Goal: Check status: Check status

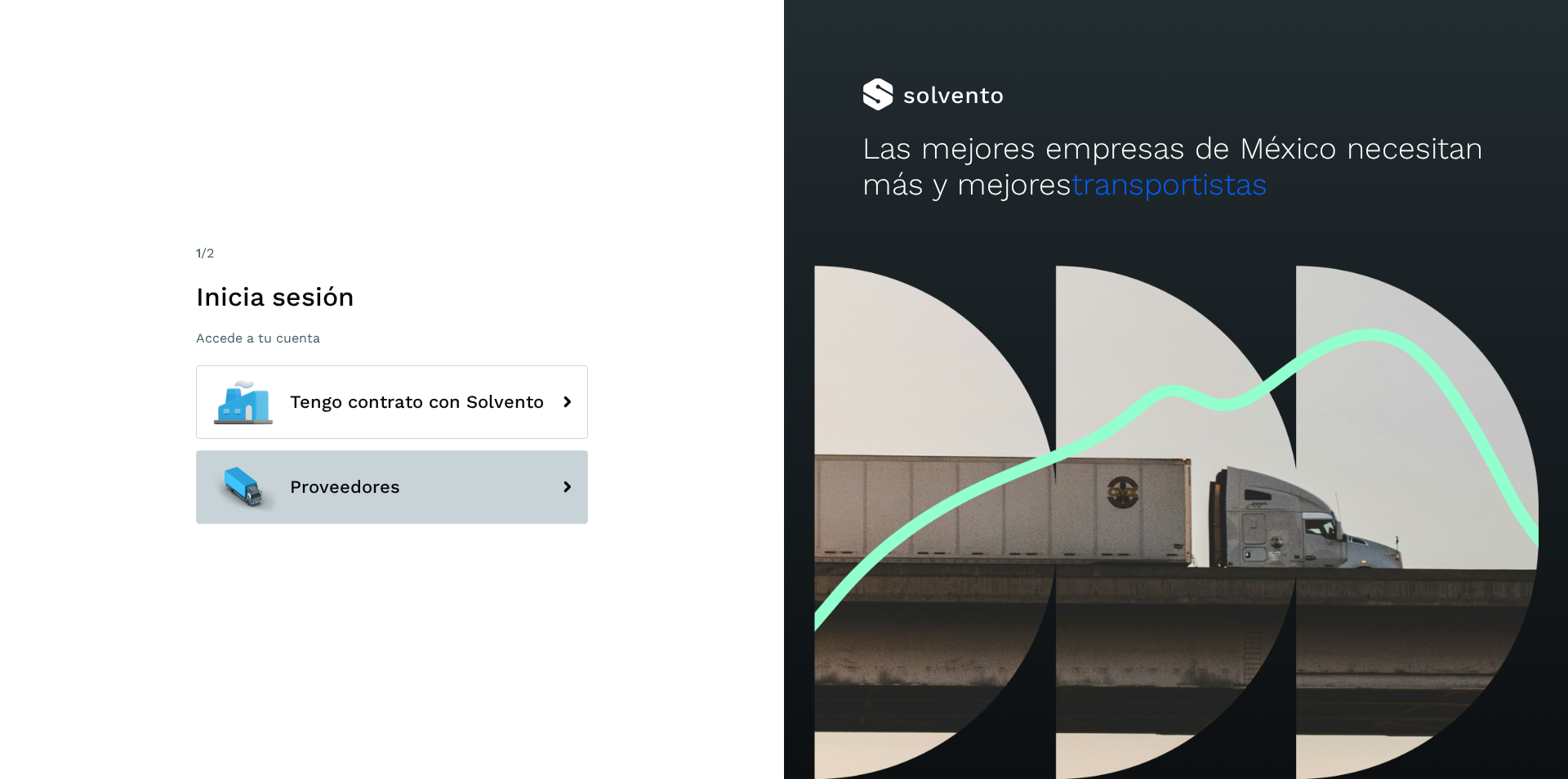
click at [449, 496] on button "Proveedores" at bounding box center [392, 487] width 392 height 74
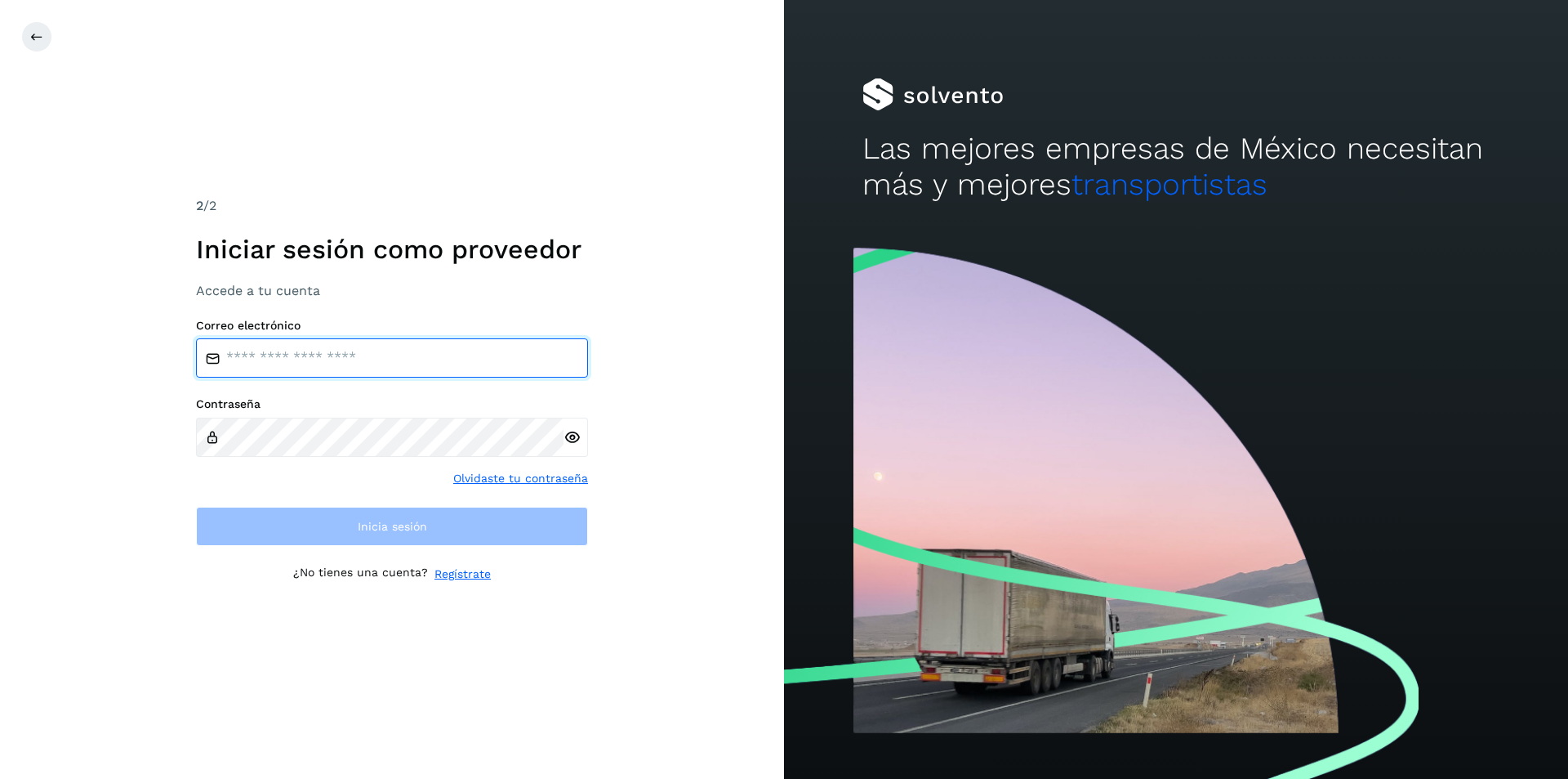
type input "**********"
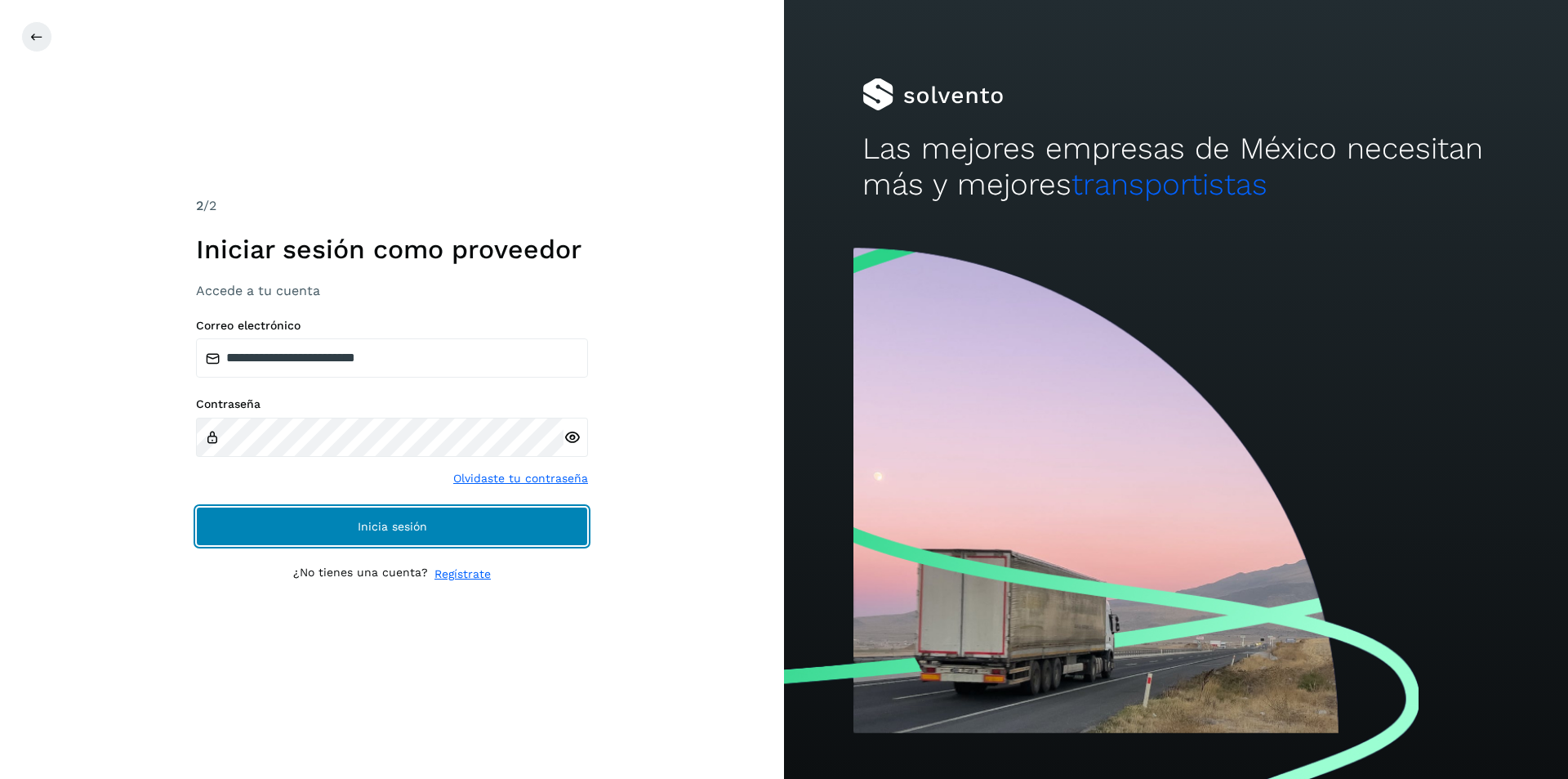
click at [453, 526] on button "Inicia sesión" at bounding box center [392, 526] width 392 height 39
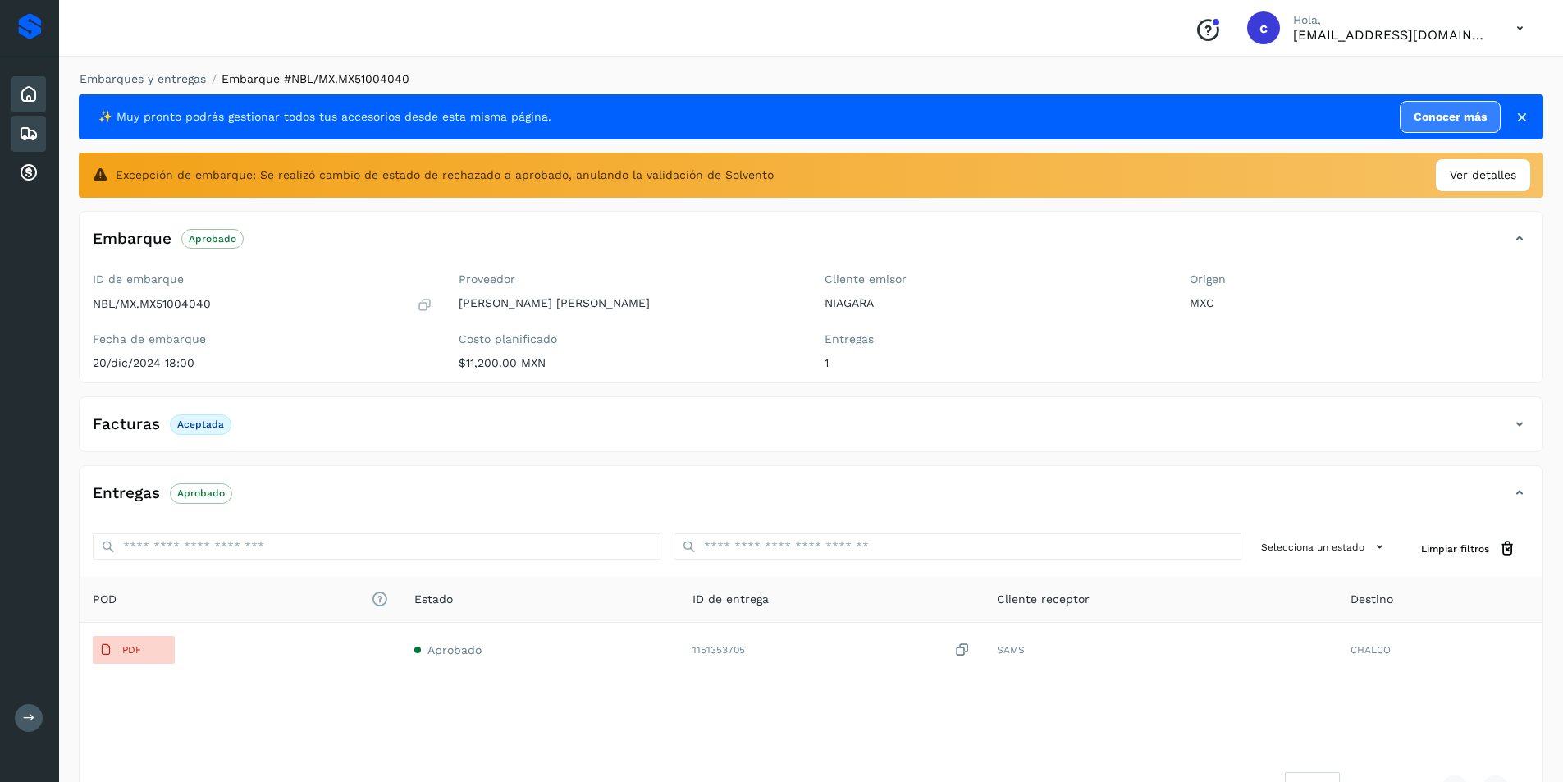
click at [29, 85] on icon at bounding box center [29, 95] width 20 height 20
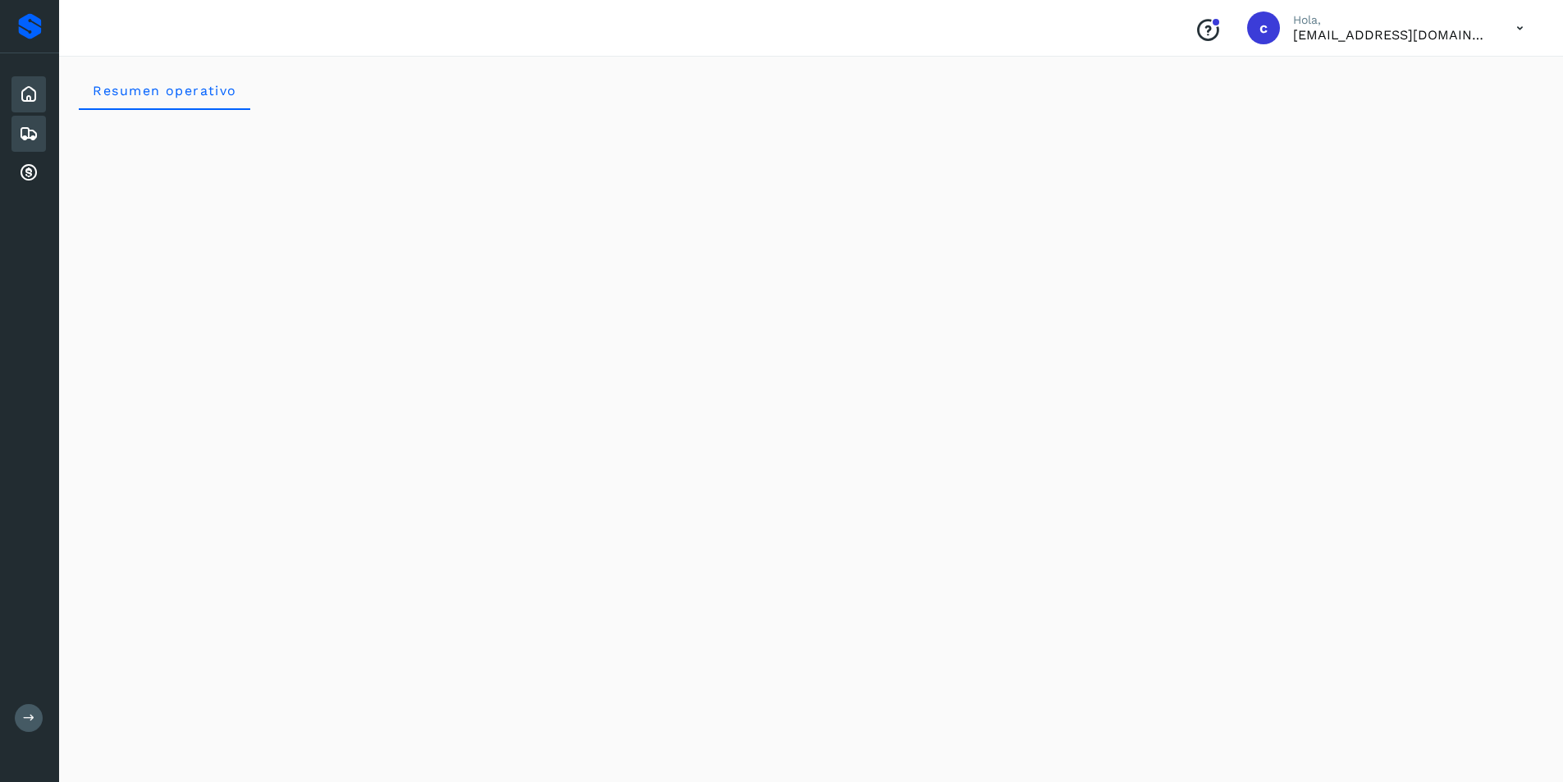
click at [24, 130] on icon at bounding box center [29, 134] width 20 height 20
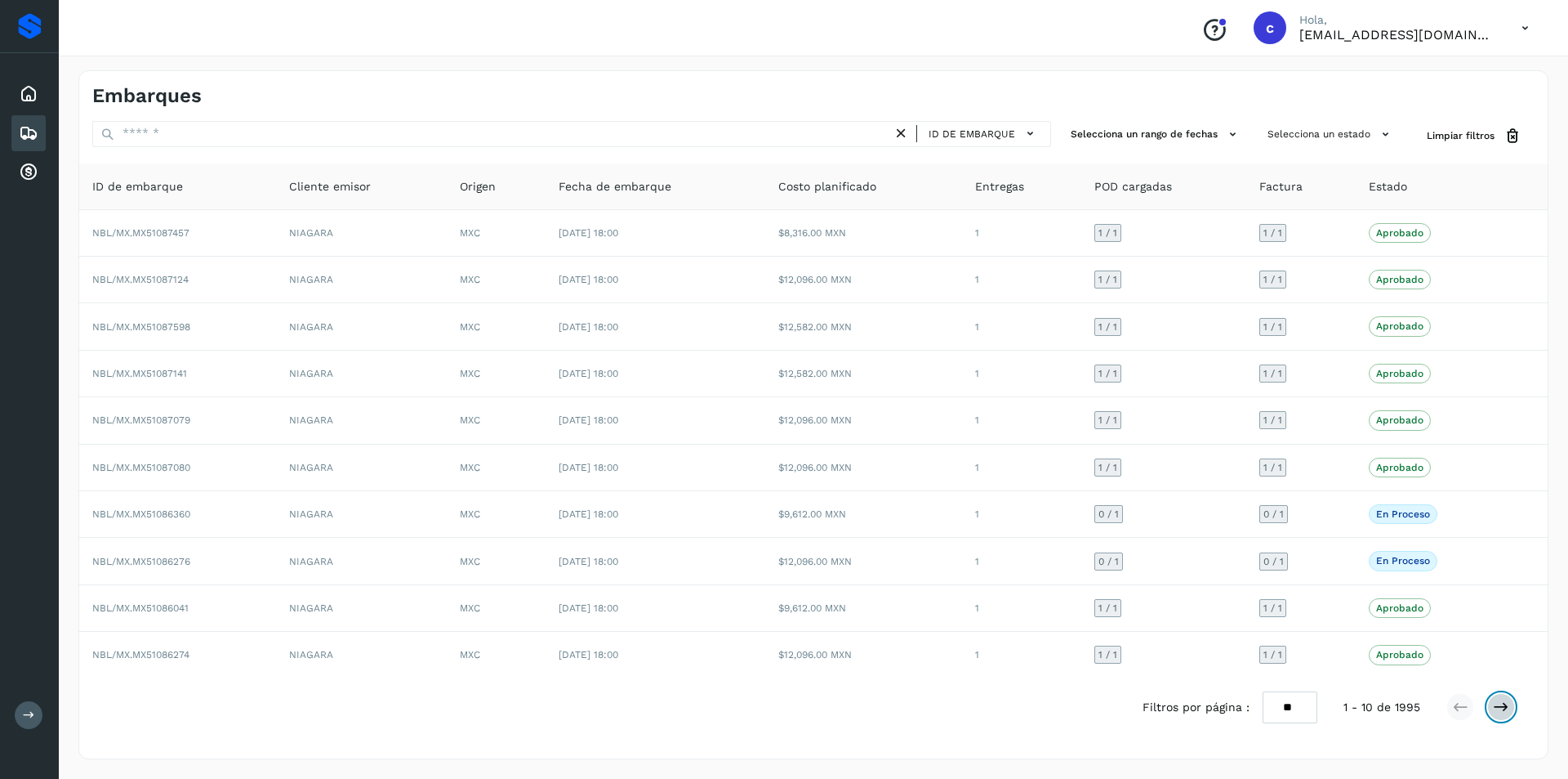
click at [1498, 699] on icon at bounding box center [1501, 706] width 16 height 16
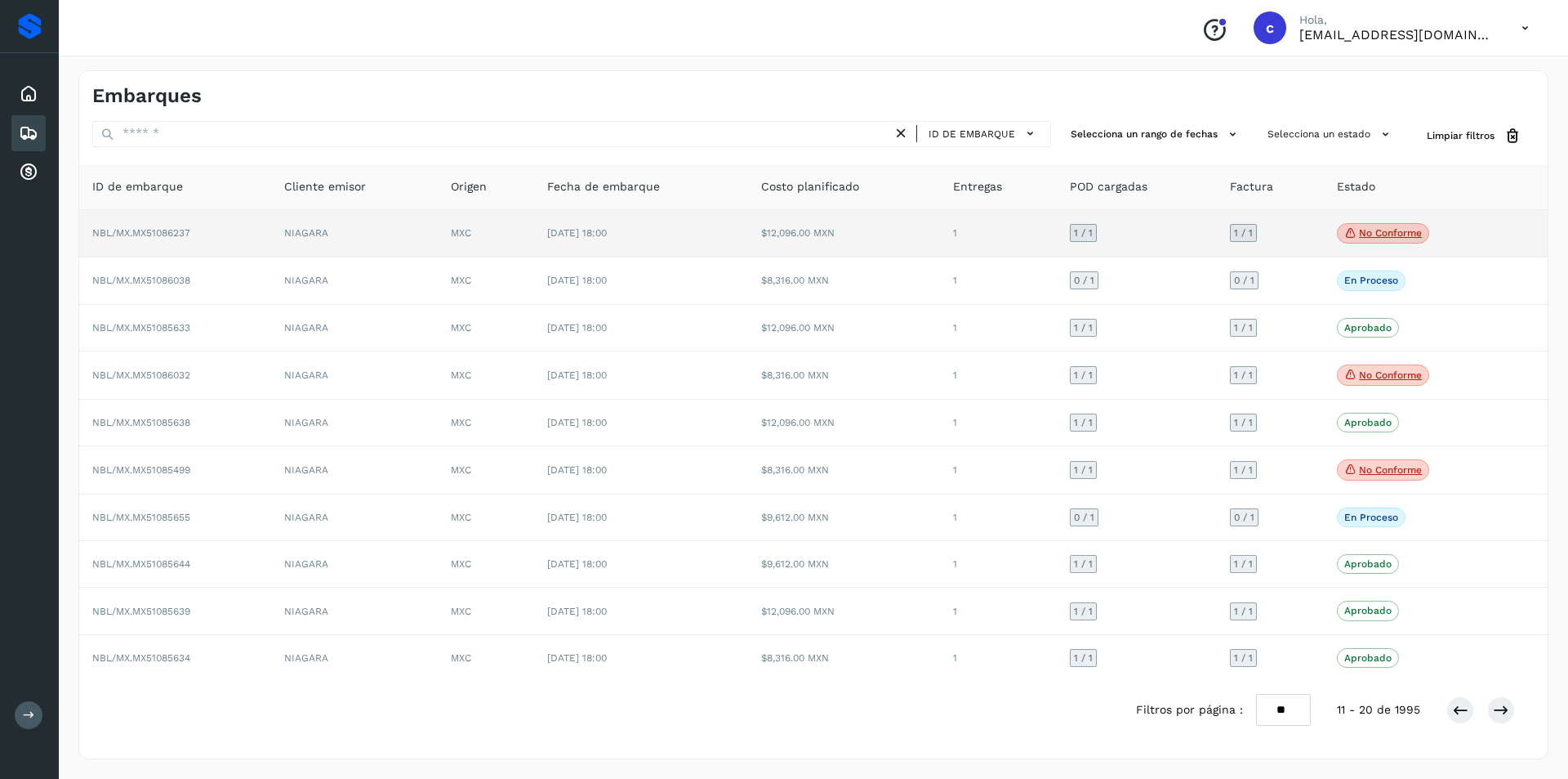
click at [1403, 221] on td "No conforme Verifica el estado de la factura o entregas asociadas a este embarq…" at bounding box center [1416, 234] width 183 height 48
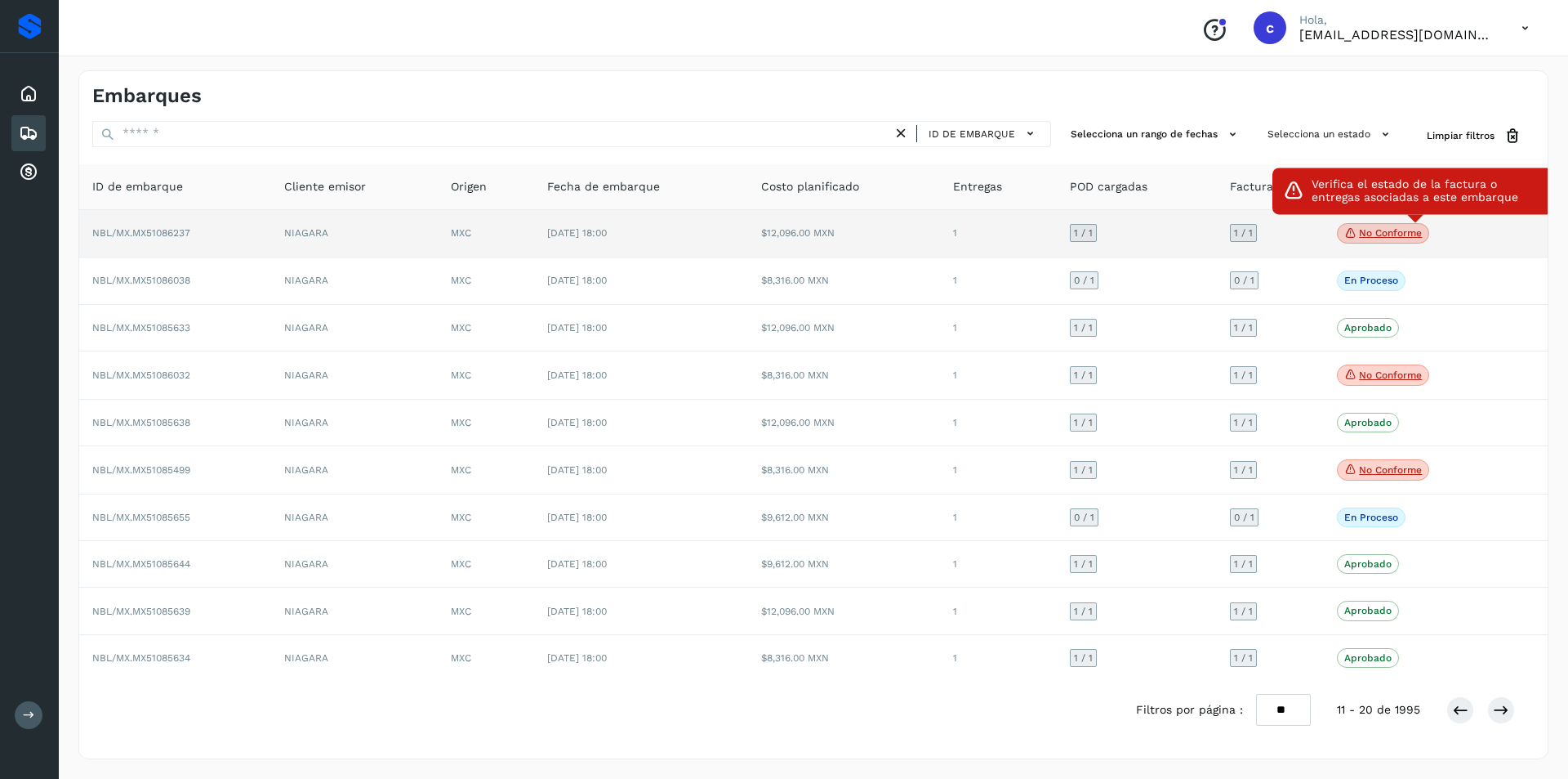
click at [1400, 231] on p "No conforme" at bounding box center [1390, 232] width 63 height 11
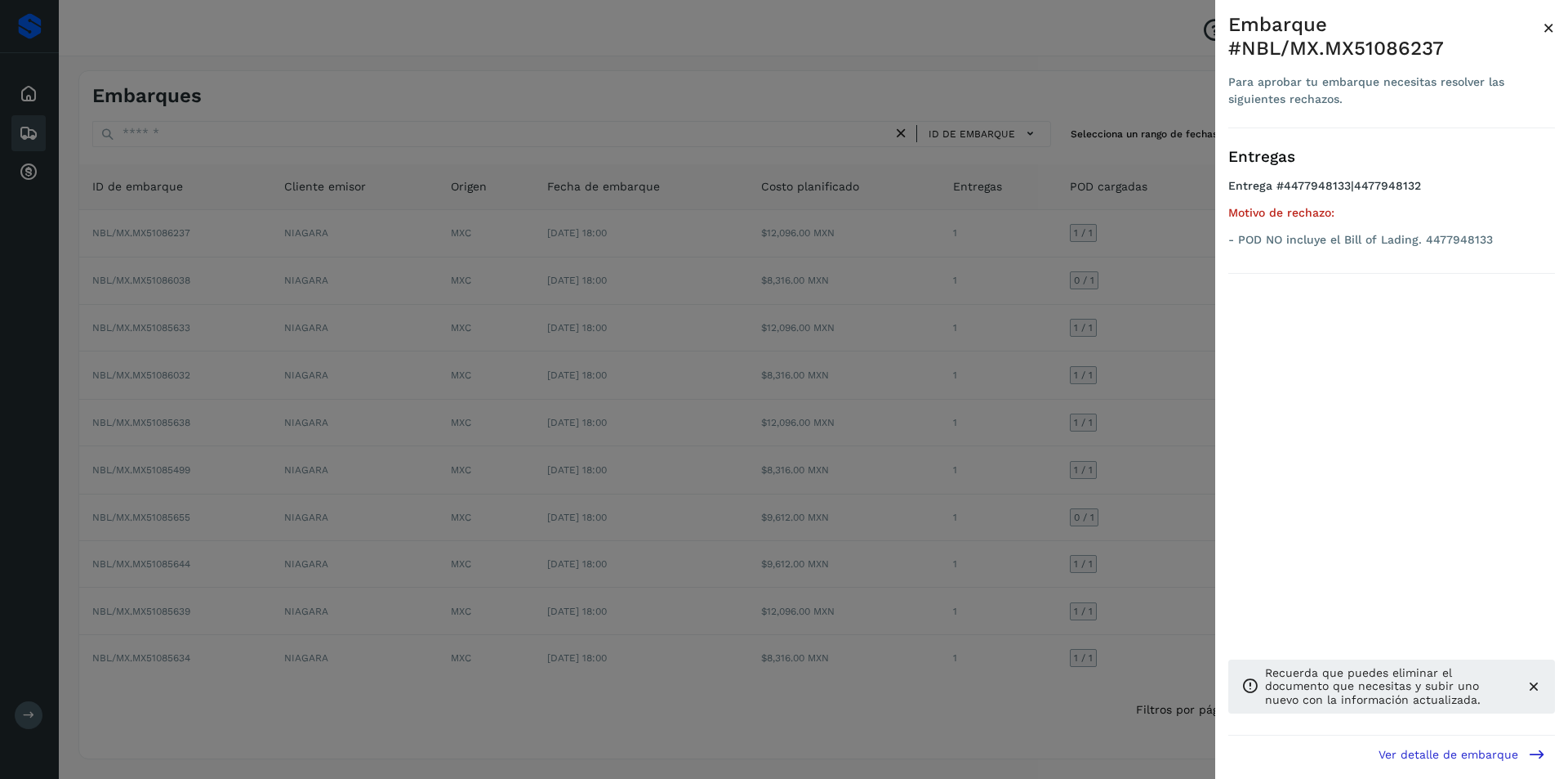
click at [919, 339] on div at bounding box center [784, 390] width 1568 height 779
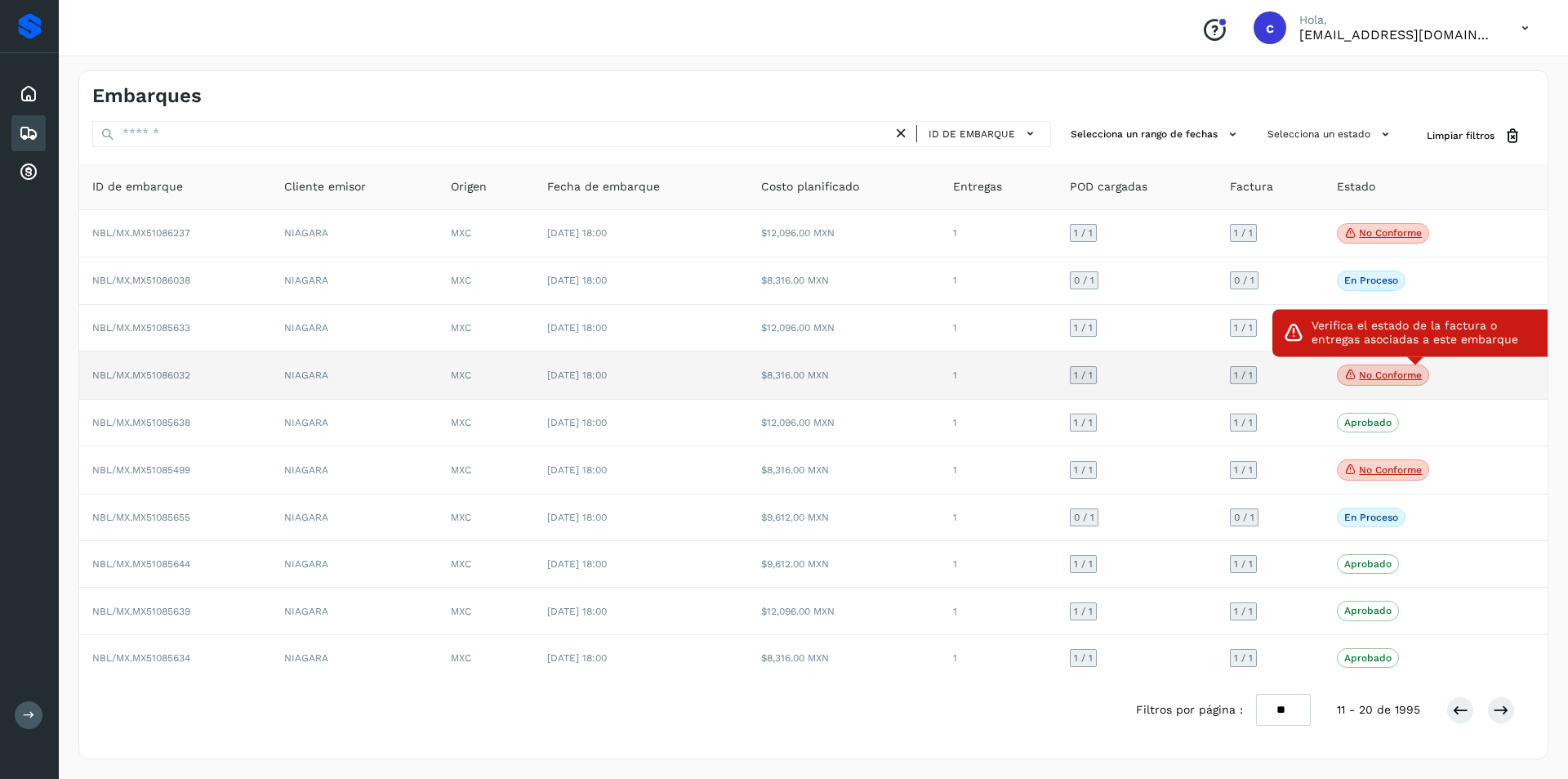
click at [1354, 377] on icon at bounding box center [1350, 374] width 13 height 15
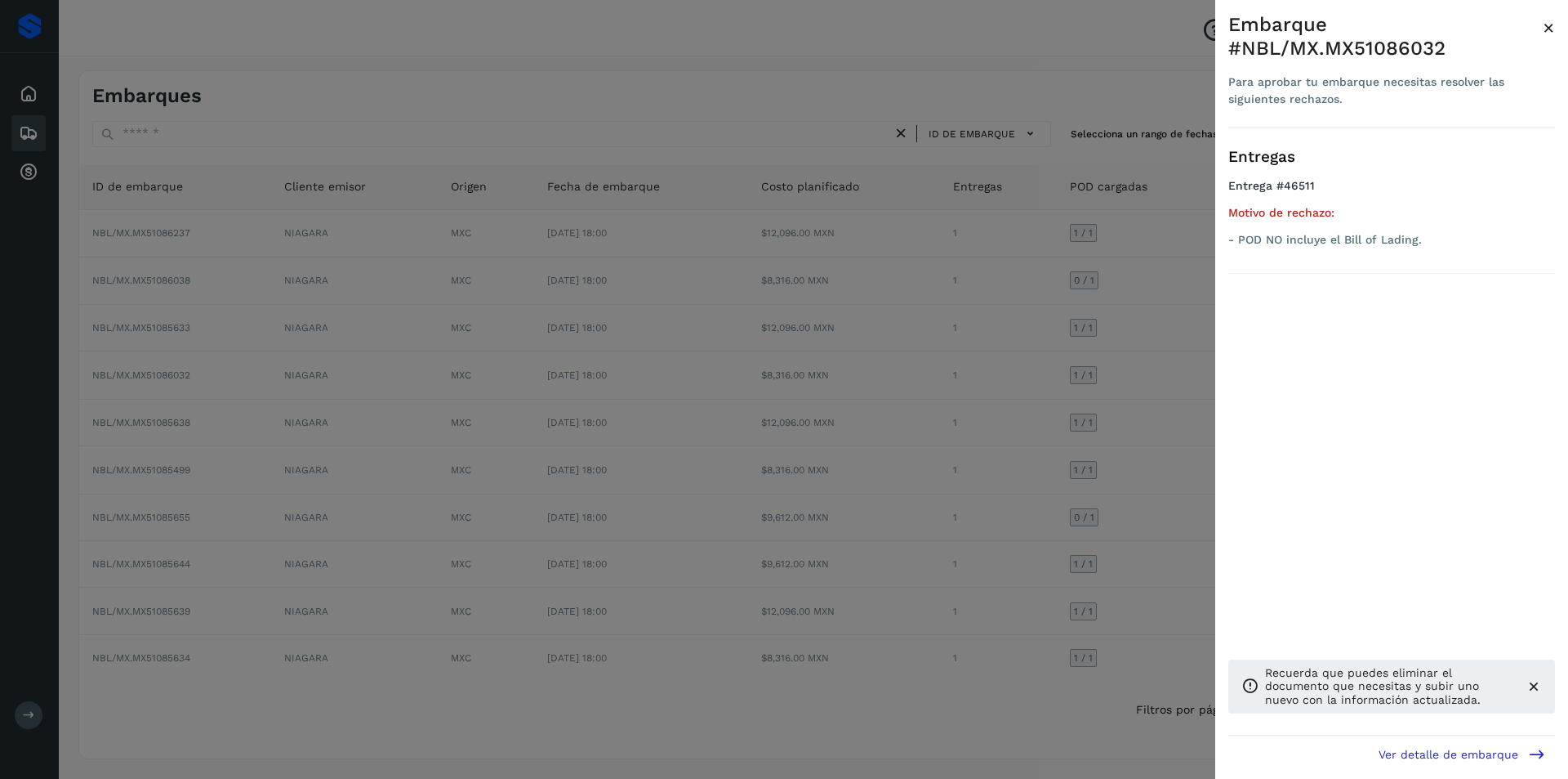
click at [957, 402] on div at bounding box center [784, 390] width 1568 height 779
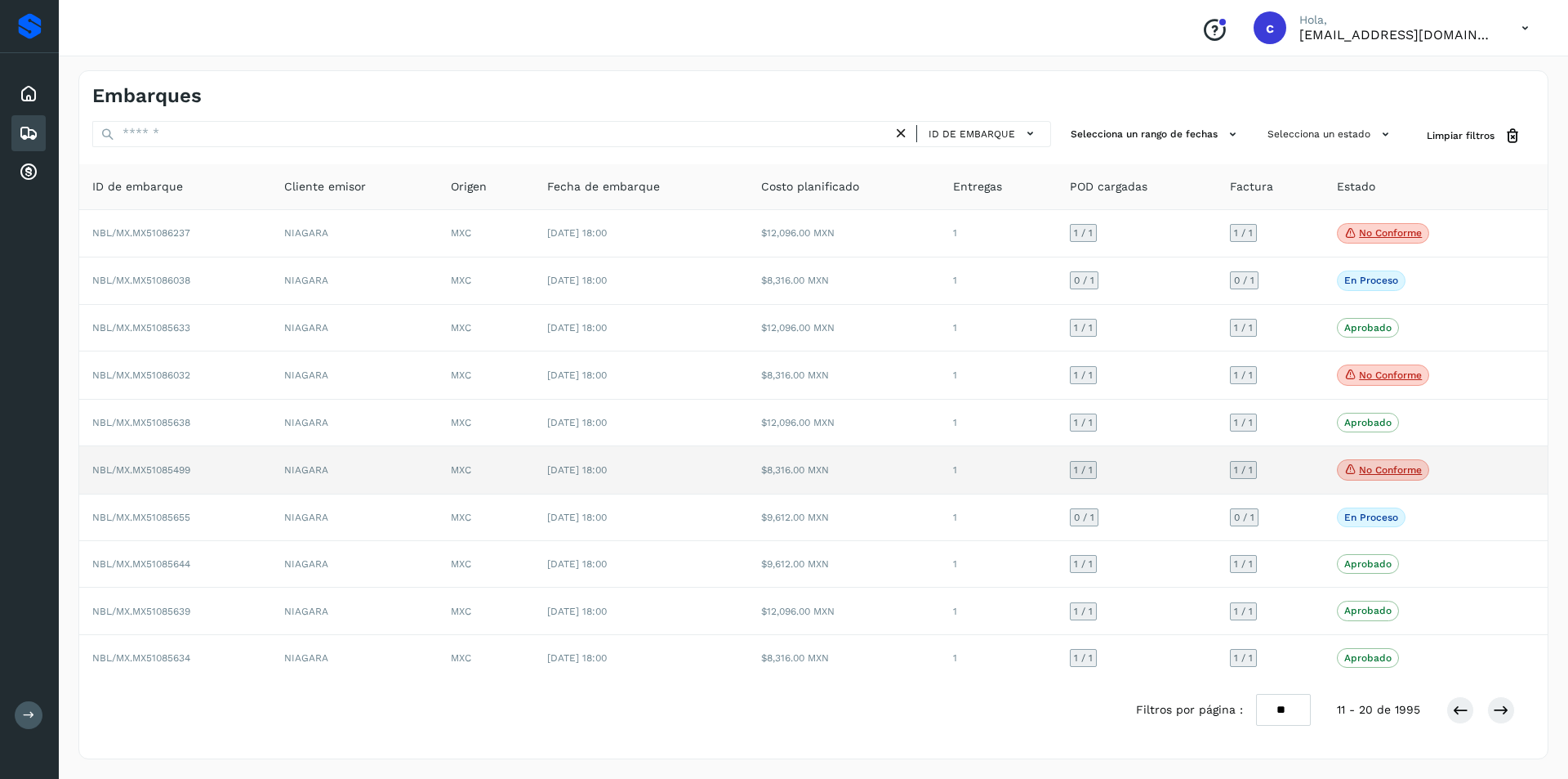
click at [1418, 473] on p "No conforme" at bounding box center [1390, 469] width 63 height 11
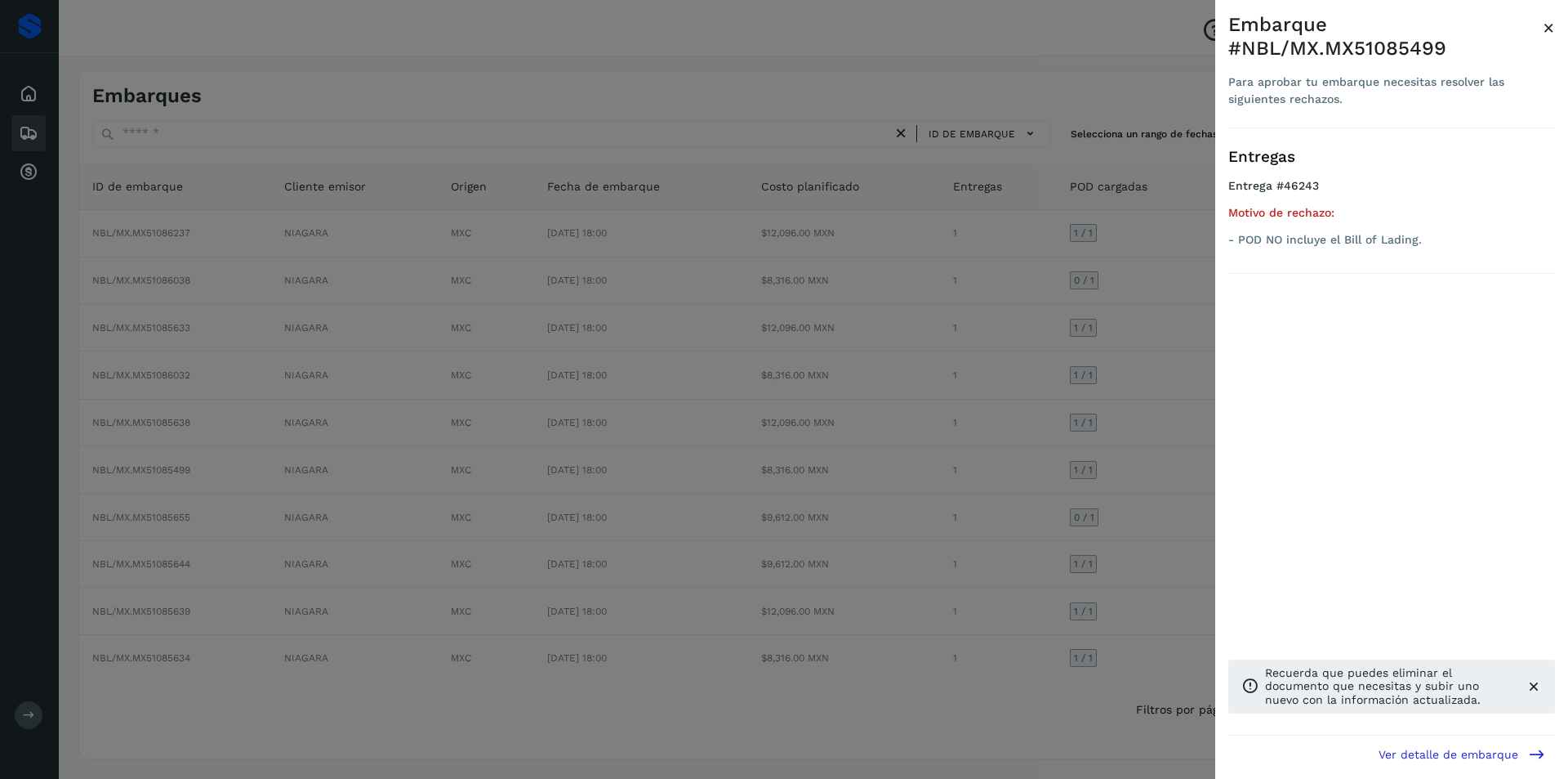
click at [1053, 471] on div at bounding box center [784, 390] width 1568 height 779
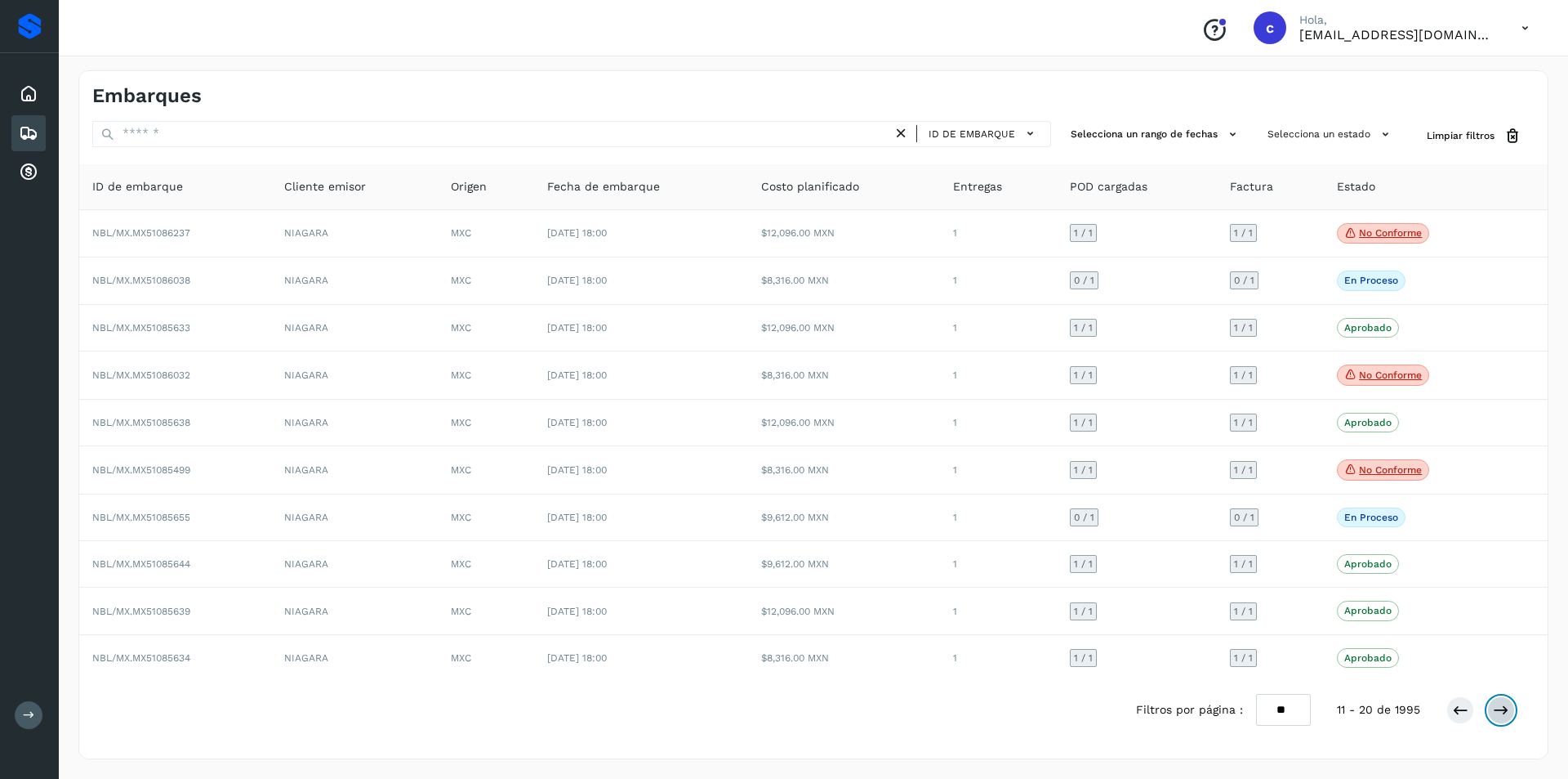
click at [1499, 707] on icon at bounding box center [1501, 710] width 16 height 16
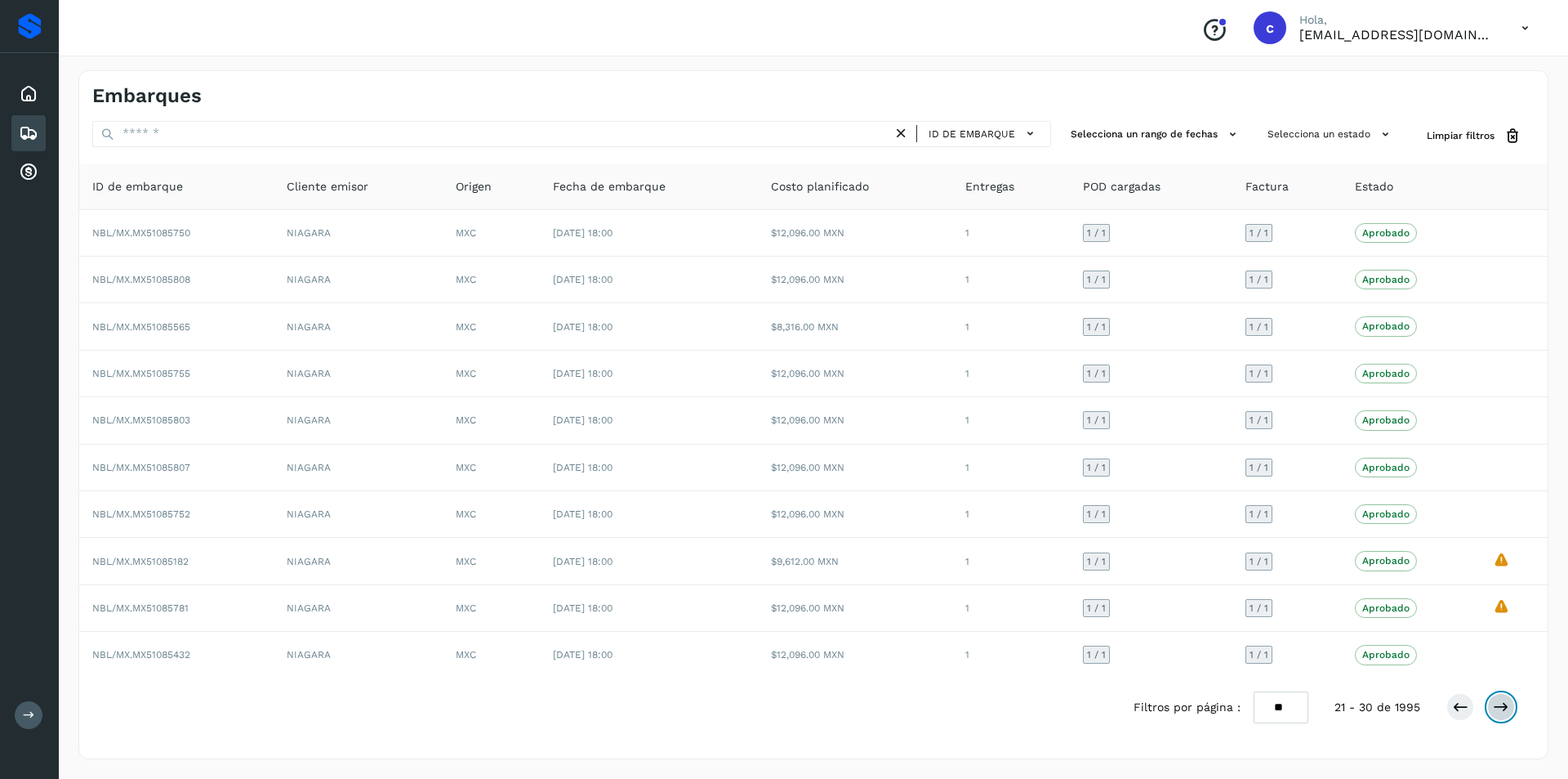
click at [1499, 707] on icon at bounding box center [1501, 706] width 16 height 16
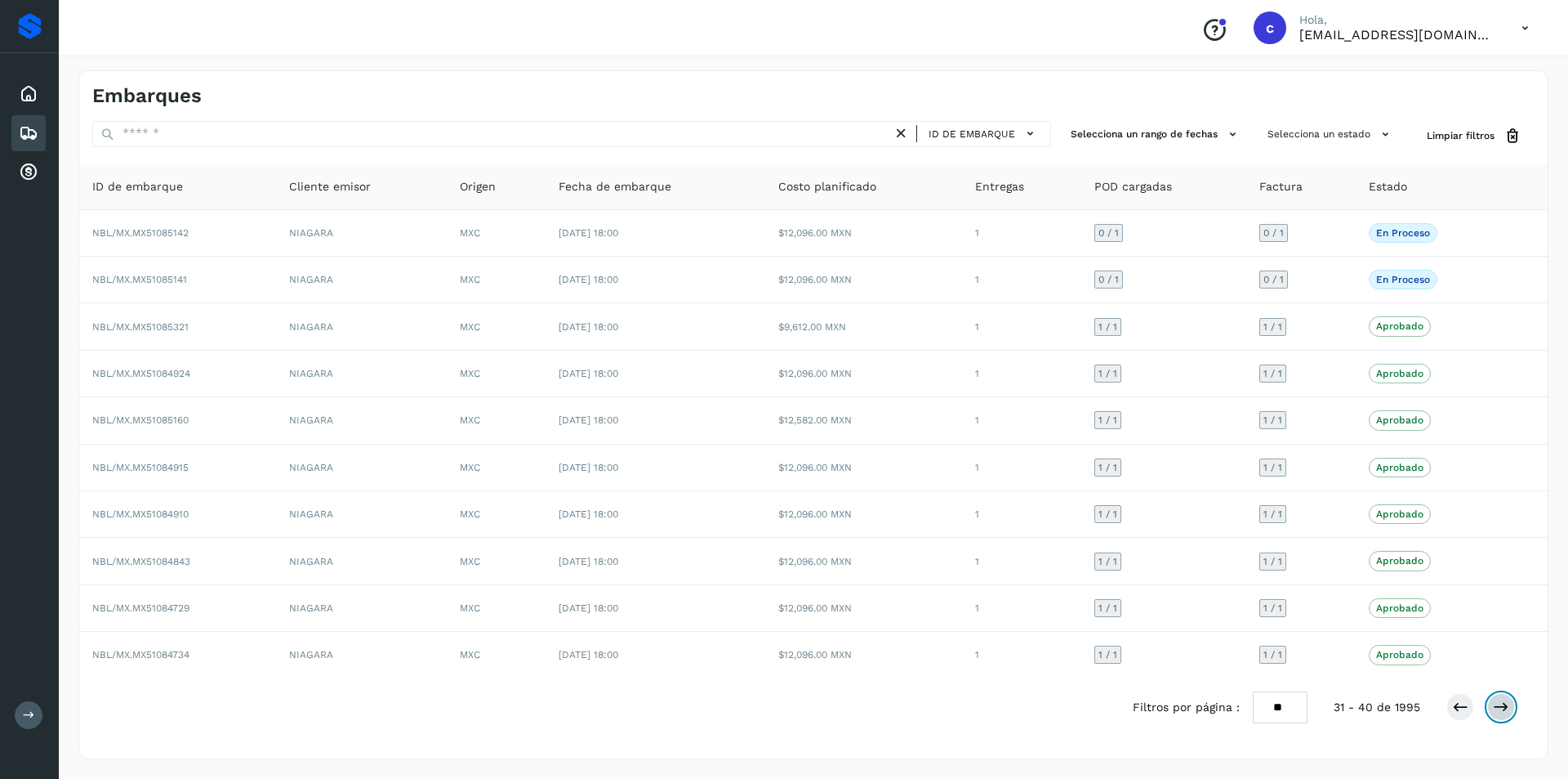
click at [1499, 707] on icon at bounding box center [1501, 706] width 16 height 16
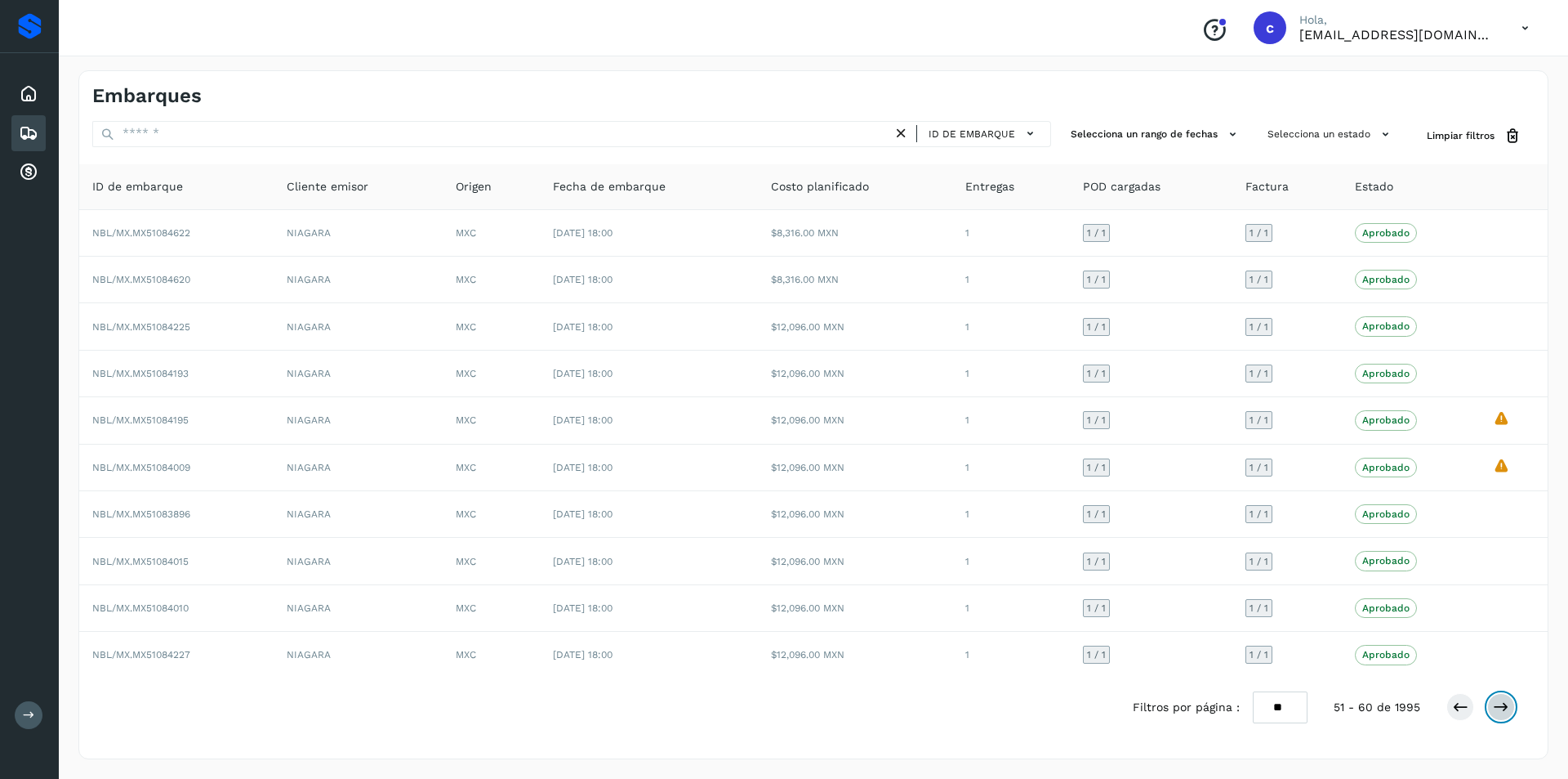
click at [1499, 707] on icon at bounding box center [1501, 706] width 16 height 16
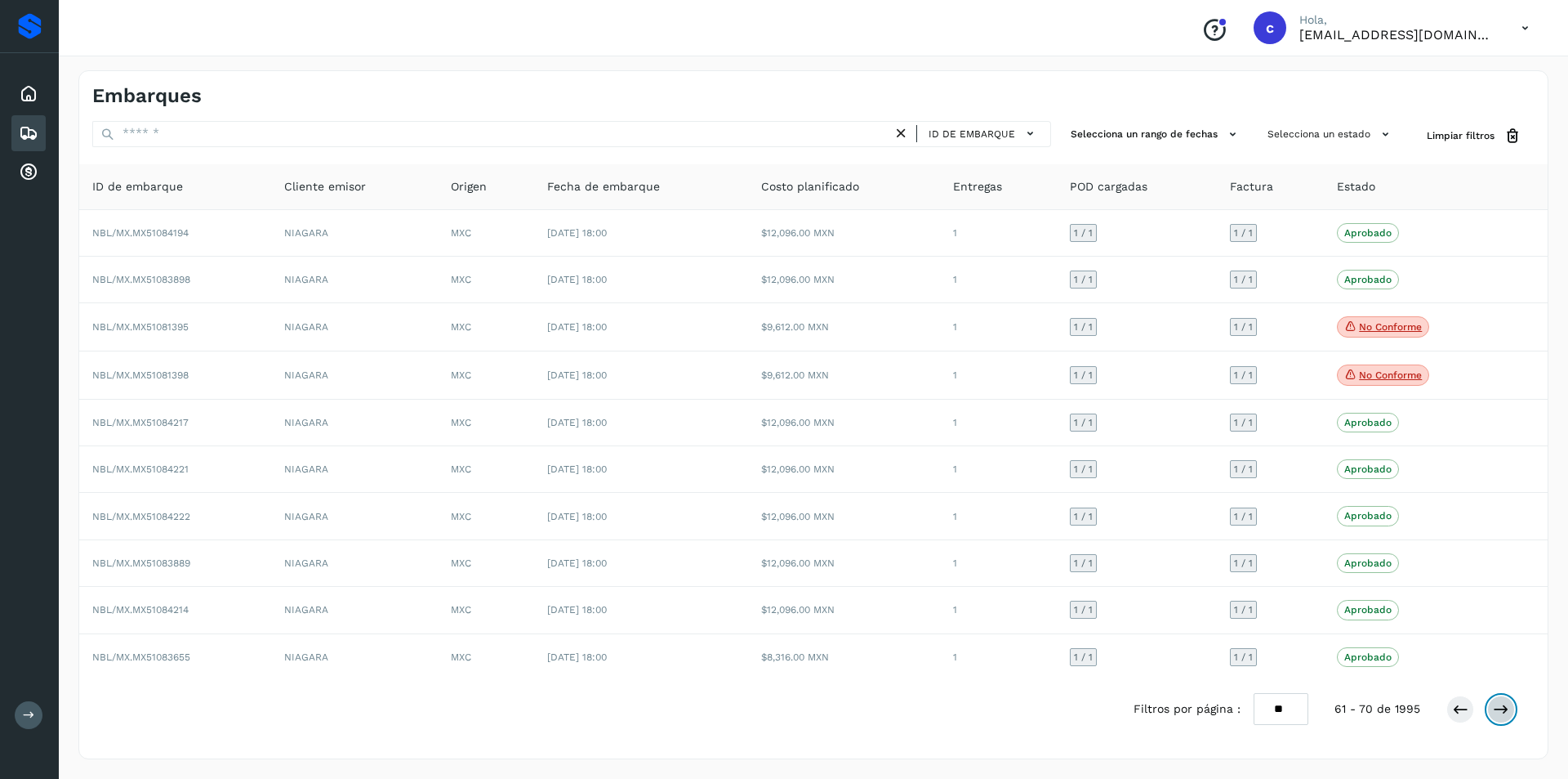
click at [1499, 707] on icon at bounding box center [1501, 709] width 16 height 16
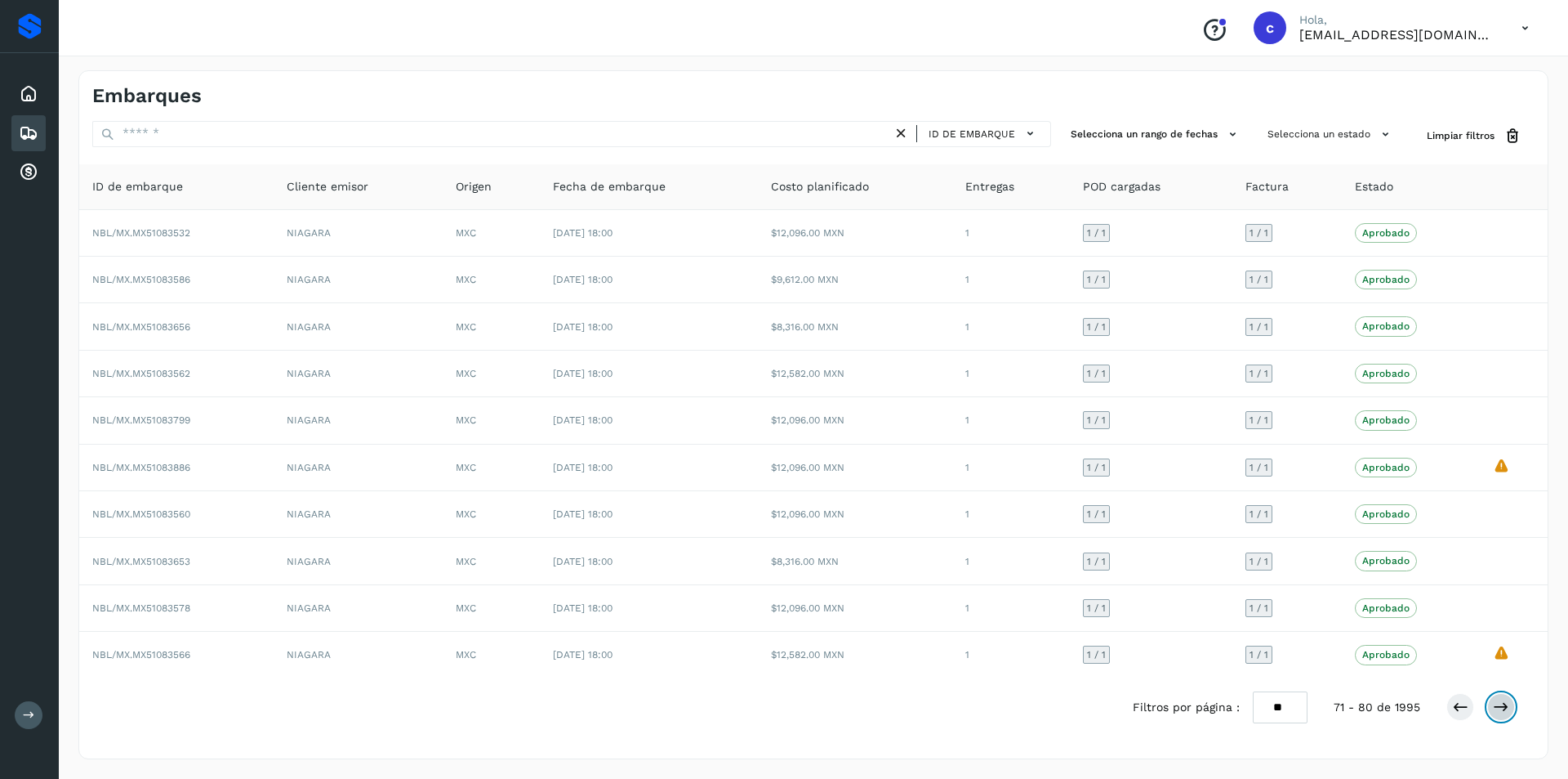
click at [1499, 707] on icon at bounding box center [1501, 706] width 16 height 16
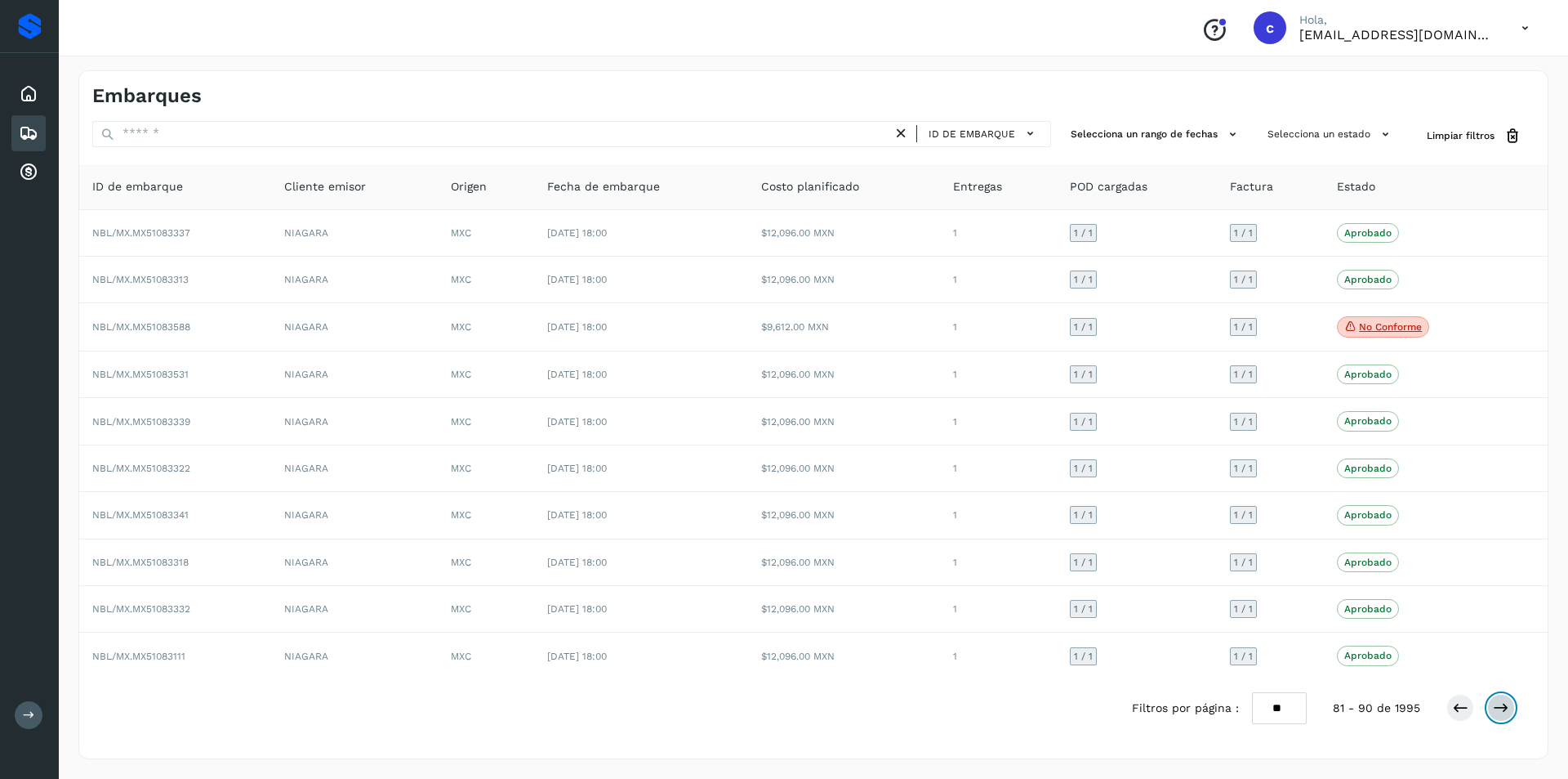
click at [1499, 707] on icon at bounding box center [1501, 707] width 16 height 16
click at [1499, 707] on icon at bounding box center [1501, 709] width 16 height 16
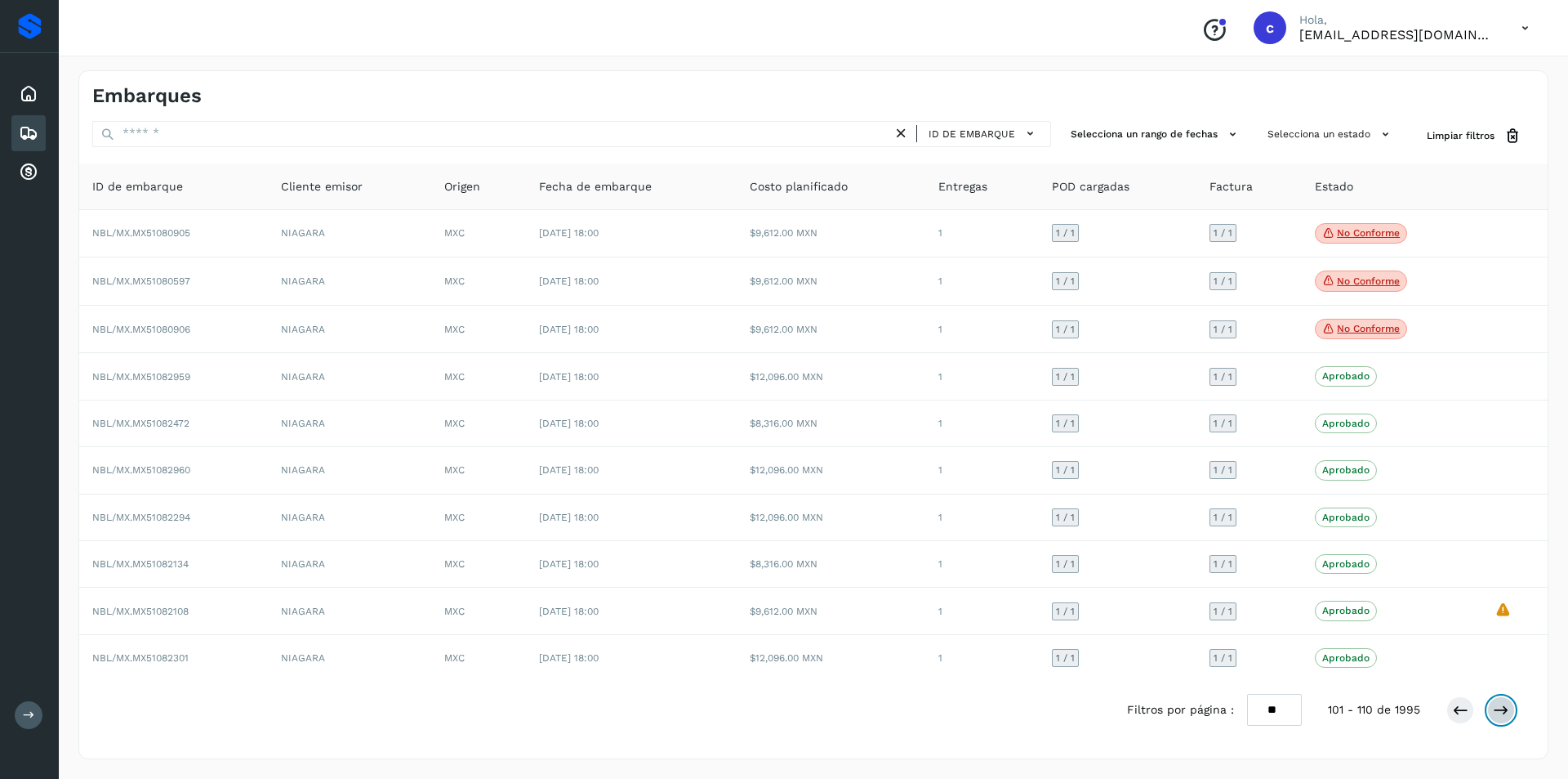
click at [1499, 707] on icon at bounding box center [1501, 710] width 16 height 16
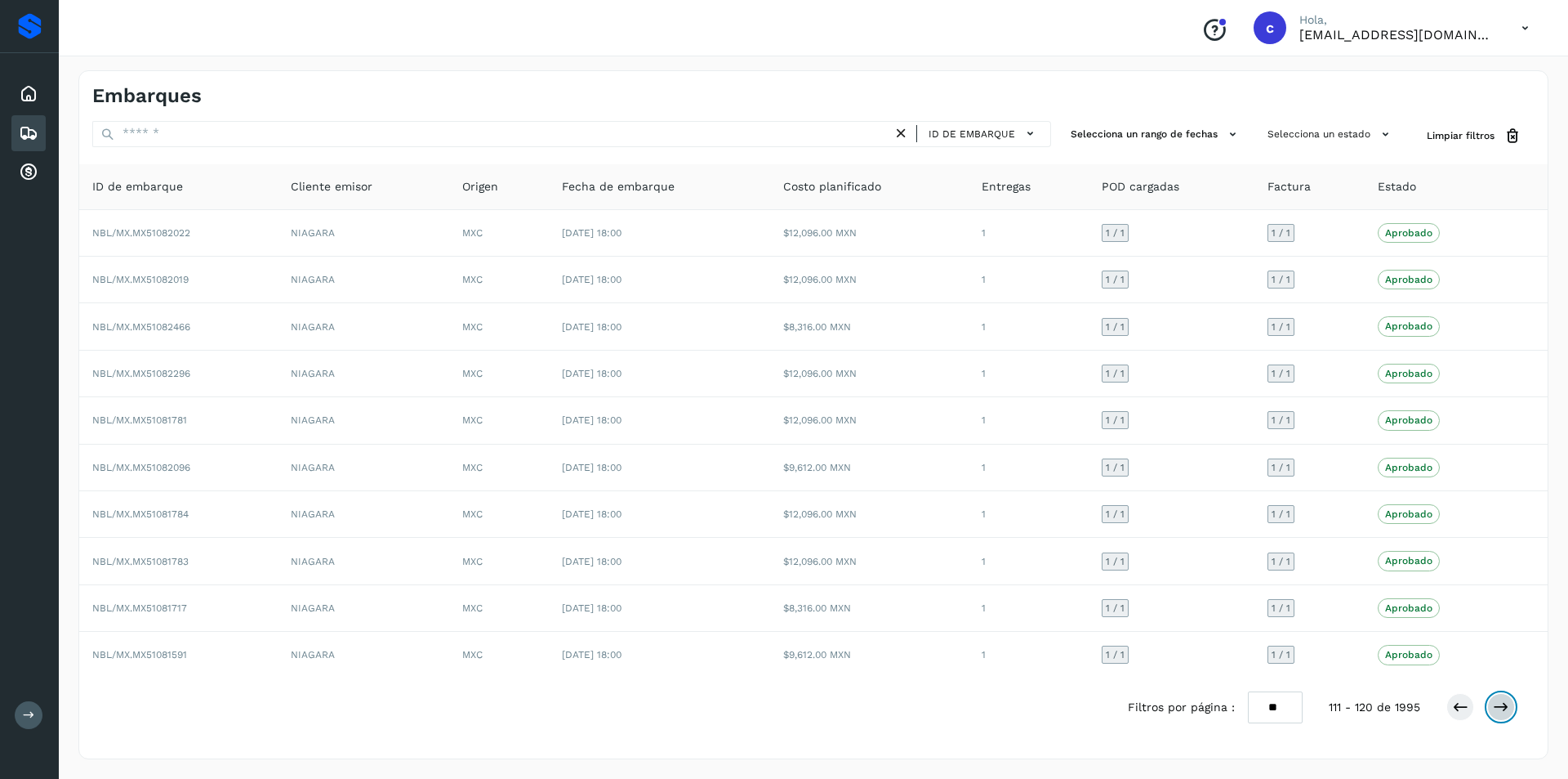
click at [1499, 707] on icon at bounding box center [1501, 706] width 16 height 16
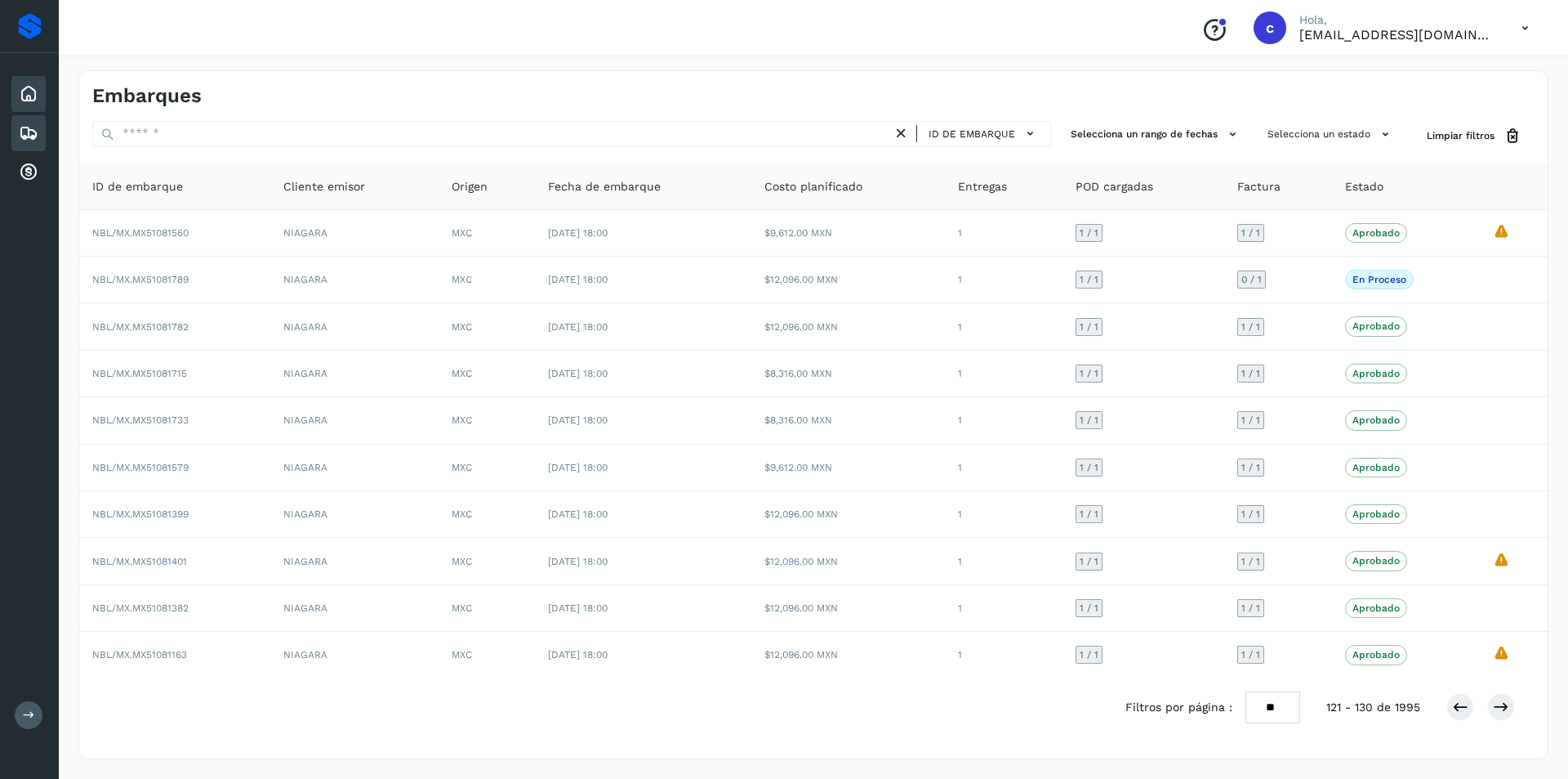
click at [41, 90] on div "Inicio" at bounding box center [28, 94] width 34 height 36
